Goal: Task Accomplishment & Management: Use online tool/utility

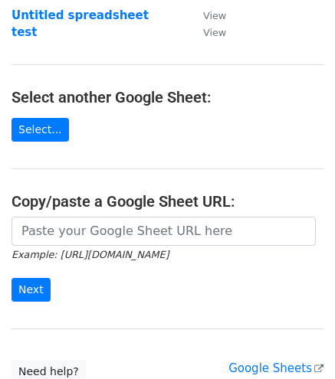
scroll to position [135, 0]
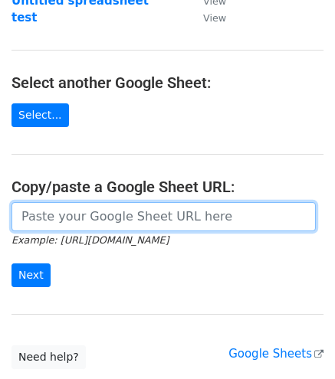
click at [101, 224] on input "url" at bounding box center [163, 216] width 304 height 29
paste input "[URL][DOMAIN_NAME]"
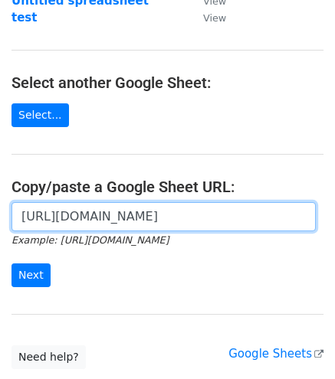
scroll to position [0, 333]
type input "[URL][DOMAIN_NAME]"
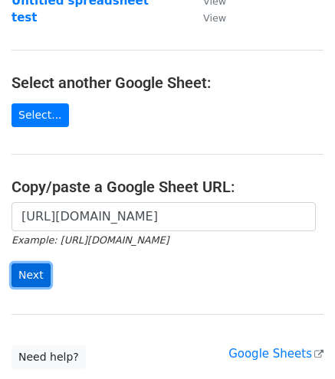
click at [16, 269] on input "Next" at bounding box center [30, 276] width 39 height 24
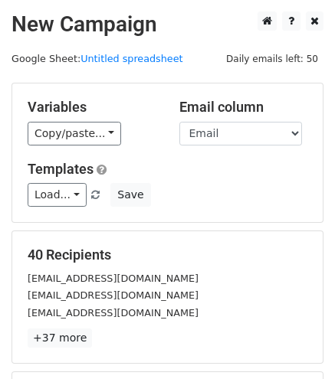
click at [115, 133] on div "Copy/paste... {{Nama}} {{Email}}" at bounding box center [92, 134] width 129 height 24
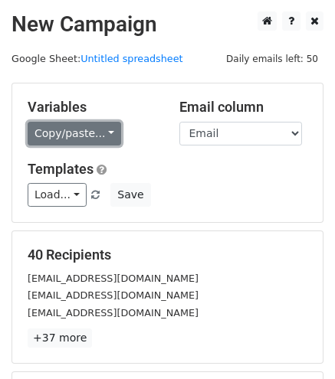
click at [100, 132] on link "Copy/paste..." at bounding box center [75, 134] width 94 height 24
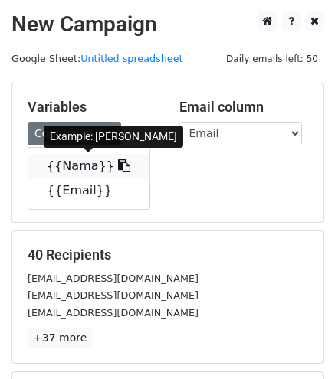
click at [69, 168] on link "{{Nama}}" at bounding box center [88, 166] width 121 height 25
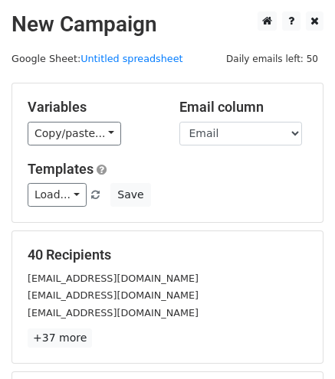
scroll to position [213, 0]
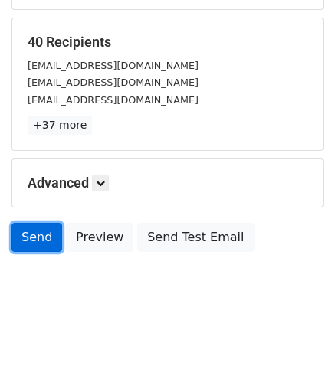
click at [32, 223] on link "Send" at bounding box center [36, 237] width 51 height 29
